Goal: Task Accomplishment & Management: Complete application form

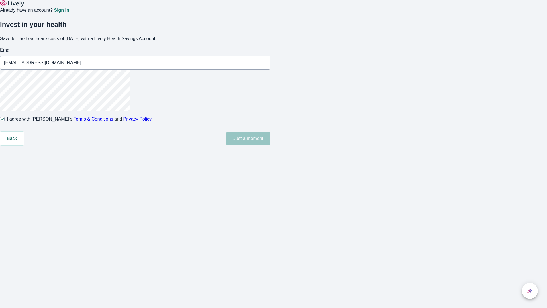
type input "[EMAIL_ADDRESS][DOMAIN_NAME]"
click at [5, 121] on input "I agree with Lively’s Terms & Conditions and Privacy Policy" at bounding box center [2, 119] width 5 height 5
checkbox input "false"
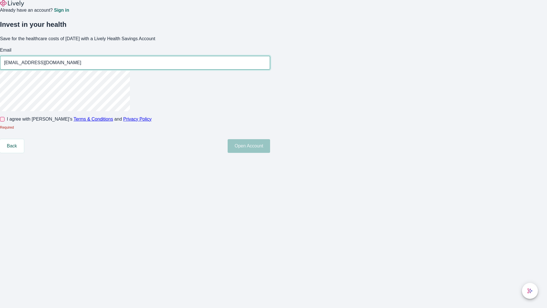
type input "[EMAIL_ADDRESS][DOMAIN_NAME]"
click at [5, 121] on input "I agree with Lively’s Terms & Conditions and Privacy Policy" at bounding box center [2, 119] width 5 height 5
checkbox input "true"
click at [270, 153] on button "Open Account" at bounding box center [249, 146] width 42 height 14
